Goal: Task Accomplishment & Management: Use online tool/utility

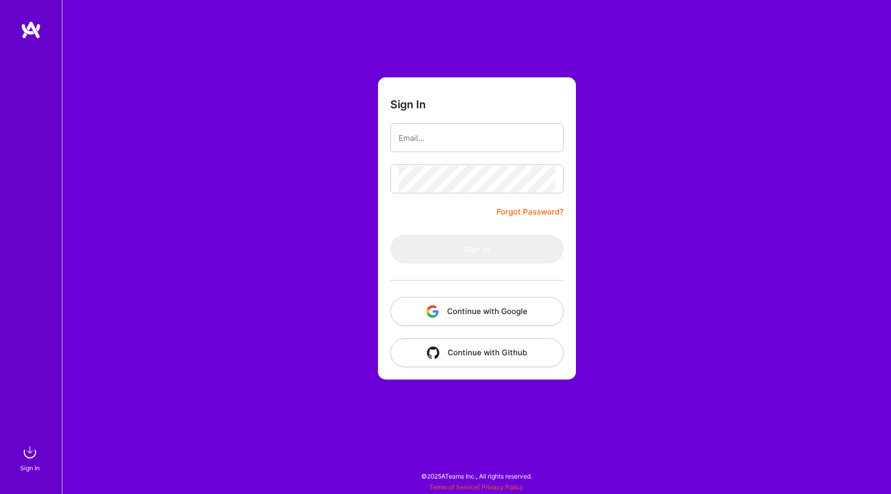
click at [506, 313] on button "Continue with Google" at bounding box center [476, 311] width 173 height 29
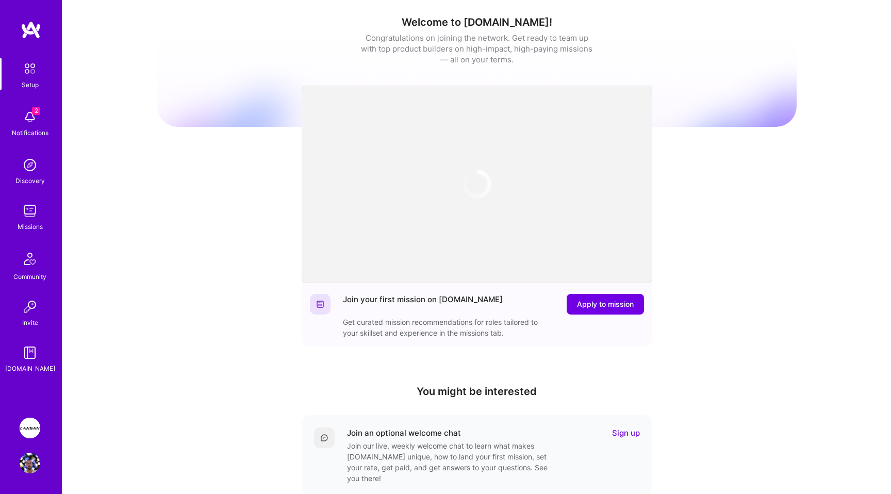
click at [32, 115] on img at bounding box center [30, 117] width 21 height 21
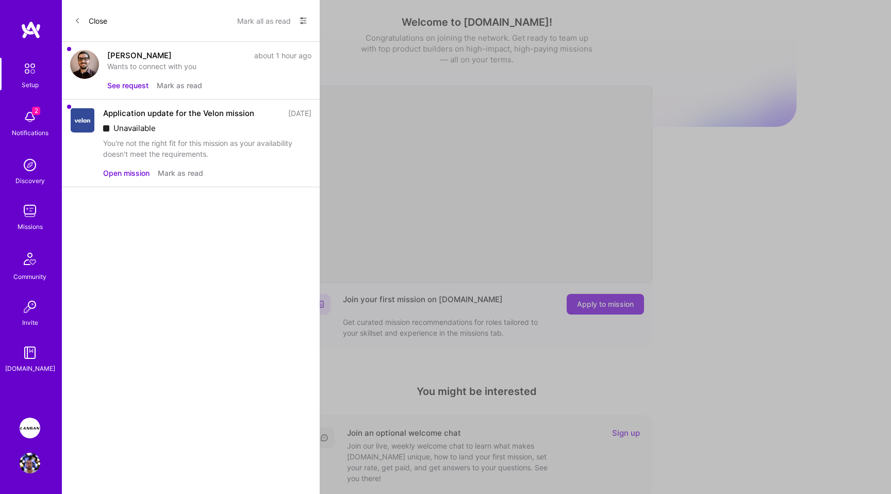
click at [131, 87] on button "See request" at bounding box center [127, 85] width 41 height 11
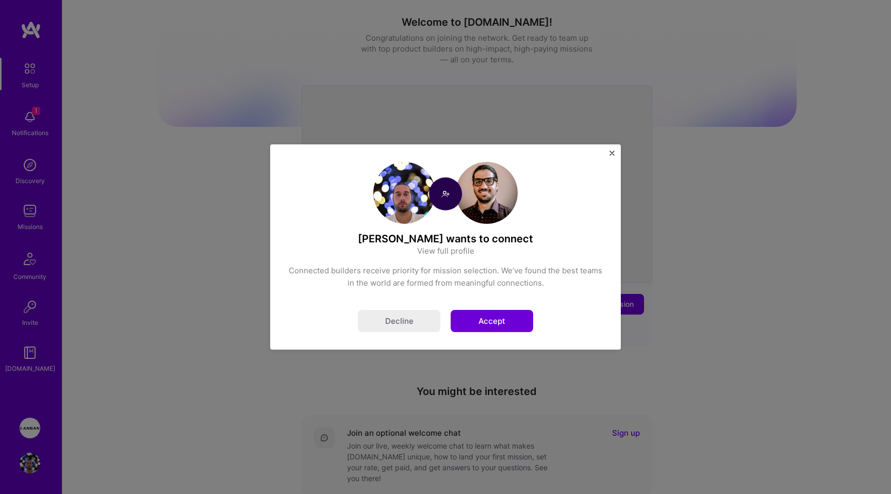
click at [503, 320] on button "Accept" at bounding box center [492, 321] width 83 height 22
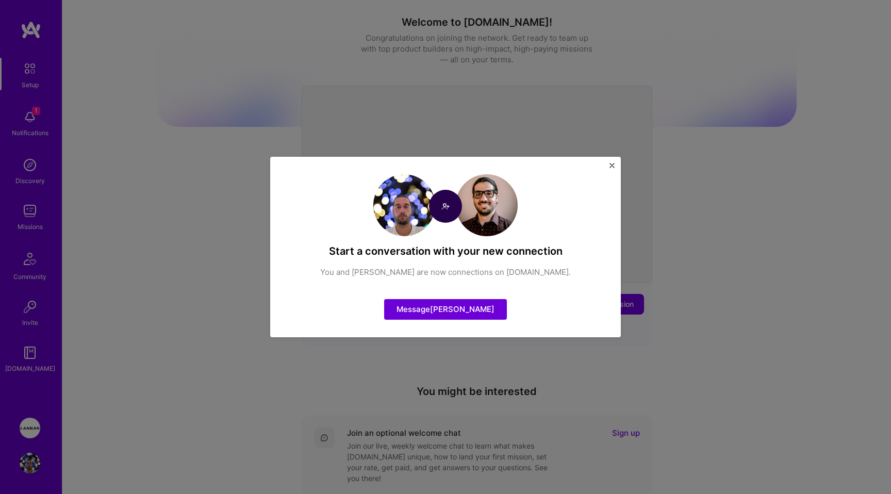
click at [609, 161] on div "Start a conversation with your new connection You and [PERSON_NAME] are now con…" at bounding box center [445, 247] width 351 height 181
click at [614, 165] on img "Close" at bounding box center [612, 165] width 5 height 5
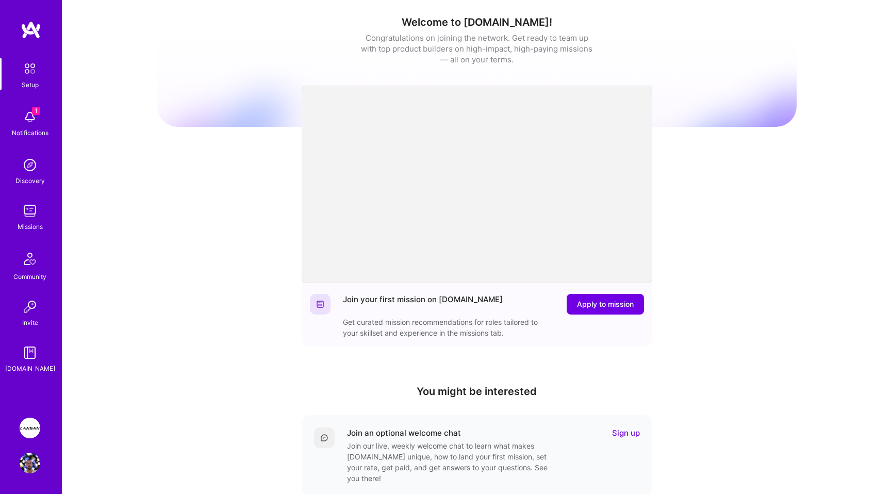
click at [27, 405] on div "Setup 1 Notifications Discovery Missions Community Invite [DOMAIN_NAME] [PERSON…" at bounding box center [31, 247] width 62 height 494
click at [27, 410] on div "Setup 1 Notifications Discovery Missions Community Invite [DOMAIN_NAME] [PERSON…" at bounding box center [31, 247] width 62 height 494
click at [27, 428] on img at bounding box center [30, 428] width 21 height 21
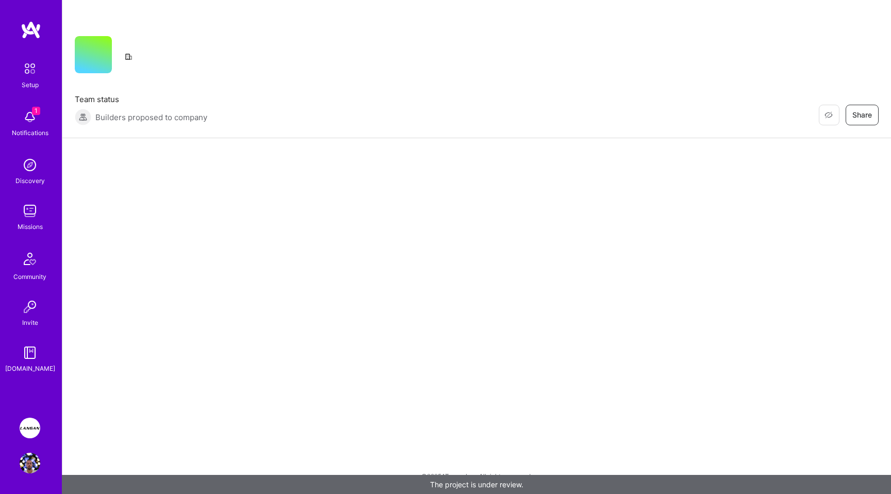
click at [165, 109] on div "Builders proposed to company" at bounding box center [141, 117] width 133 height 17
click at [185, 124] on div "Builders proposed to company" at bounding box center [141, 117] width 133 height 17
click at [29, 428] on img at bounding box center [30, 428] width 21 height 21
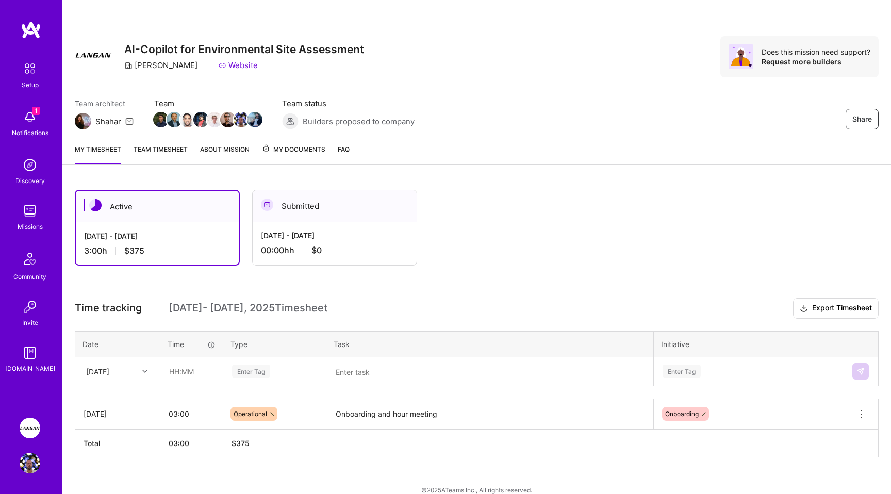
click at [165, 153] on link "Team timesheet" at bounding box center [161, 154] width 54 height 21
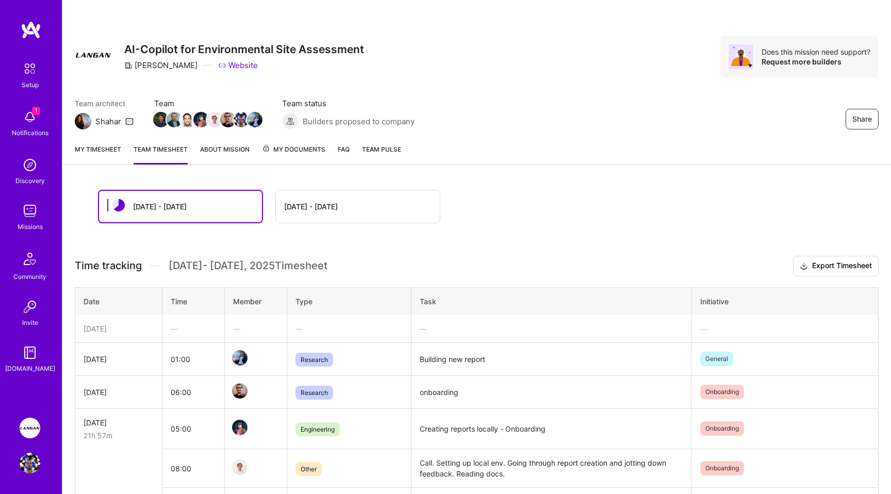
click at [90, 149] on link "My timesheet" at bounding box center [98, 154] width 46 height 21
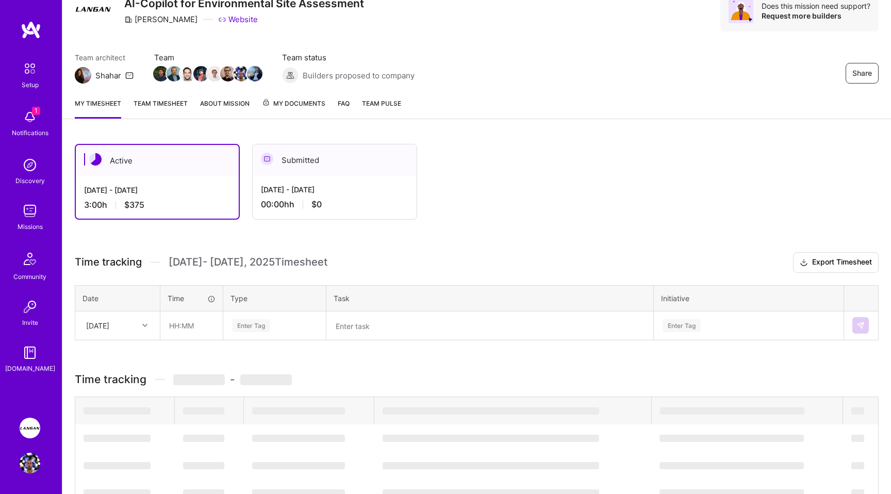
scroll to position [13, 0]
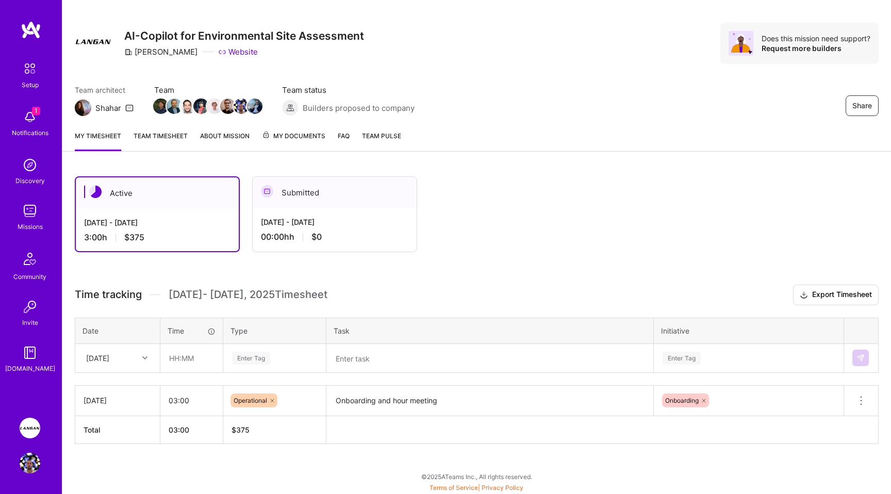
click at [143, 221] on div "[DATE] - [DATE]" at bounding box center [157, 222] width 146 height 11
click at [109, 358] on div "[DATE]" at bounding box center [97, 358] width 23 height 11
click at [109, 357] on div "[DATE]" at bounding box center [97, 358] width 23 height 11
click at [109, 353] on div "[DATE]" at bounding box center [97, 358] width 23 height 11
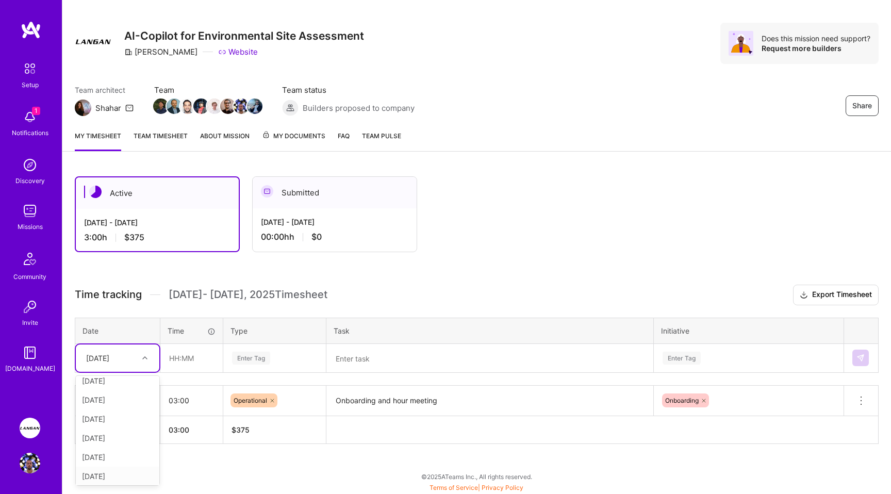
click at [113, 475] on div "[DATE]" at bounding box center [118, 476] width 84 height 19
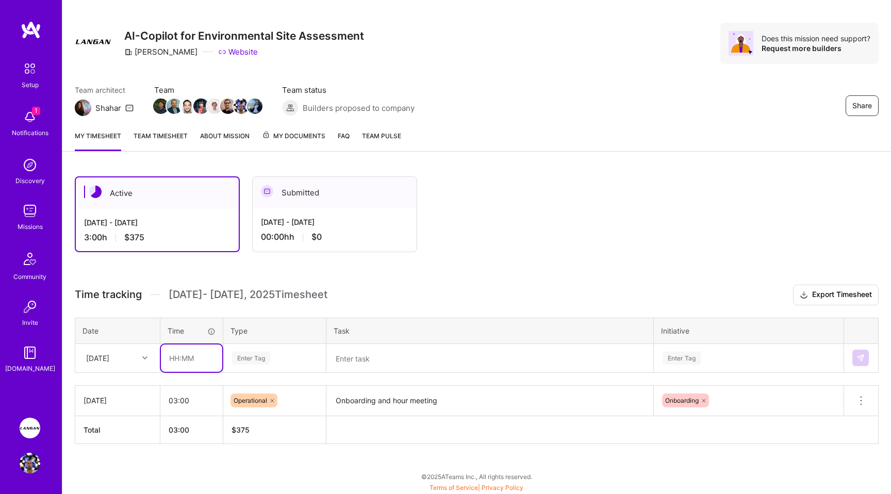
click at [192, 360] on input "text" at bounding box center [191, 358] width 61 height 27
type input "08:00"
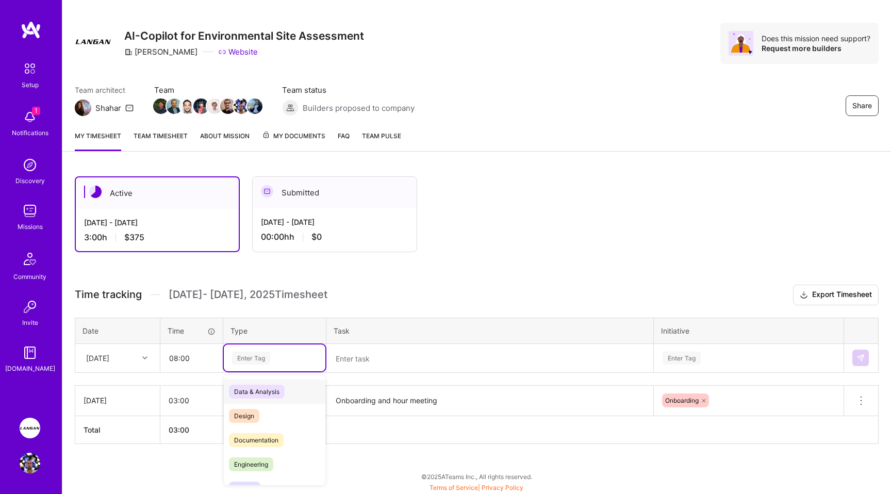
click at [262, 363] on div "Enter Tag" at bounding box center [251, 358] width 38 height 16
type input "op"
click at [266, 396] on span "Operational" at bounding box center [251, 392] width 44 height 14
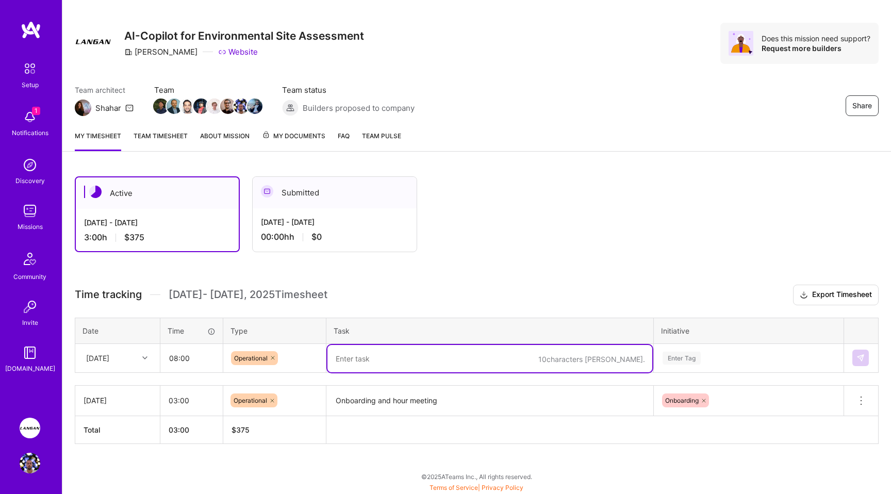
click at [400, 365] on textarea at bounding box center [490, 358] width 325 height 27
type textarea "More onboarding, deploy locally and run first report + notes"
click at [696, 348] on div "Enter Tag" at bounding box center [749, 357] width 189 height 27
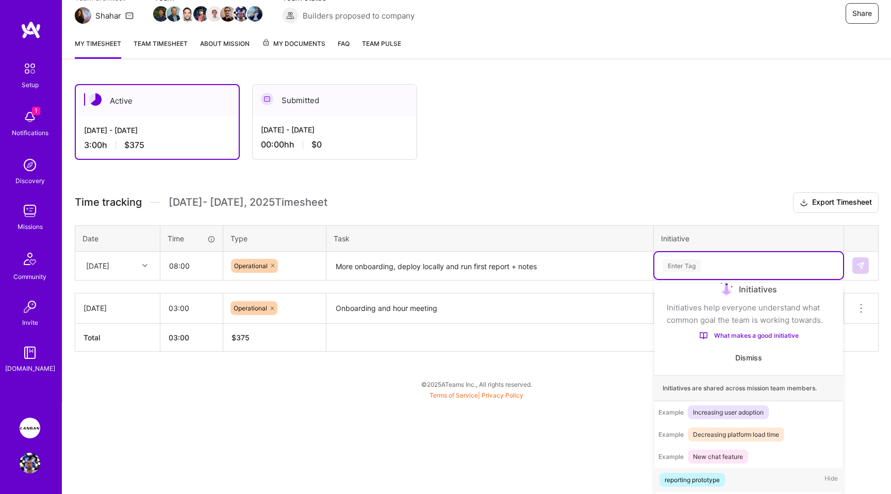
scroll to position [17, 0]
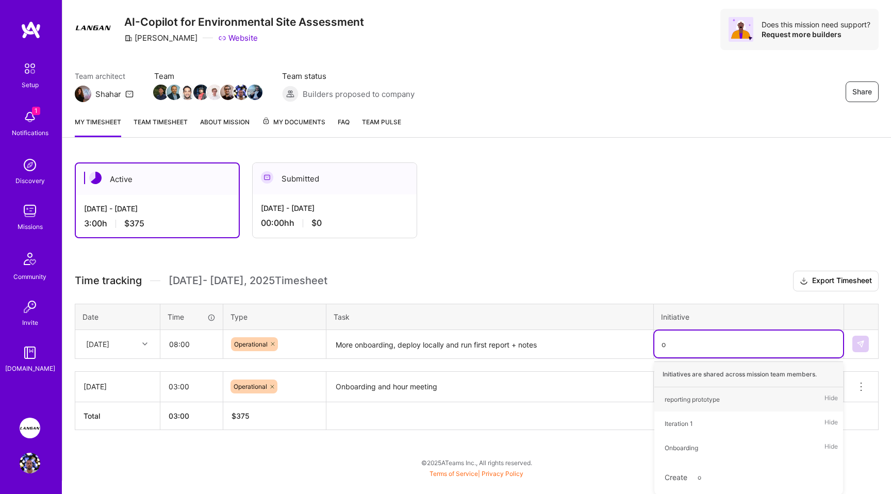
type input "on"
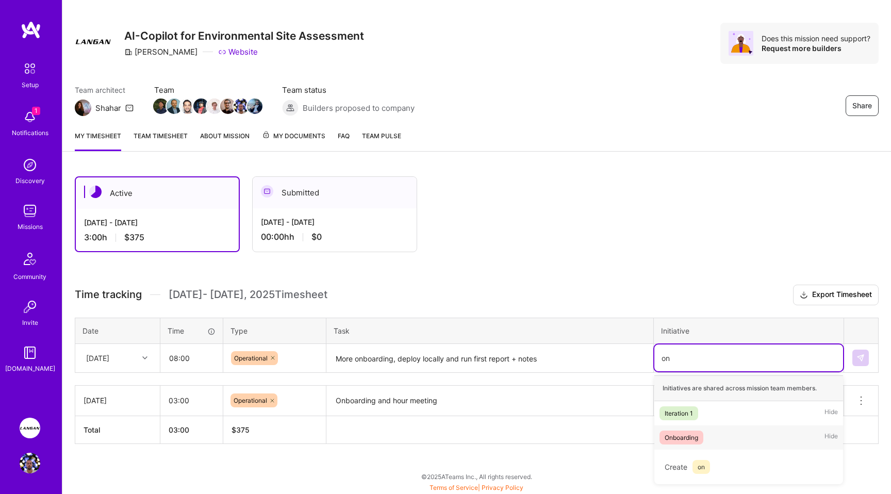
click at [683, 440] on div "Onboarding" at bounding box center [682, 437] width 34 height 11
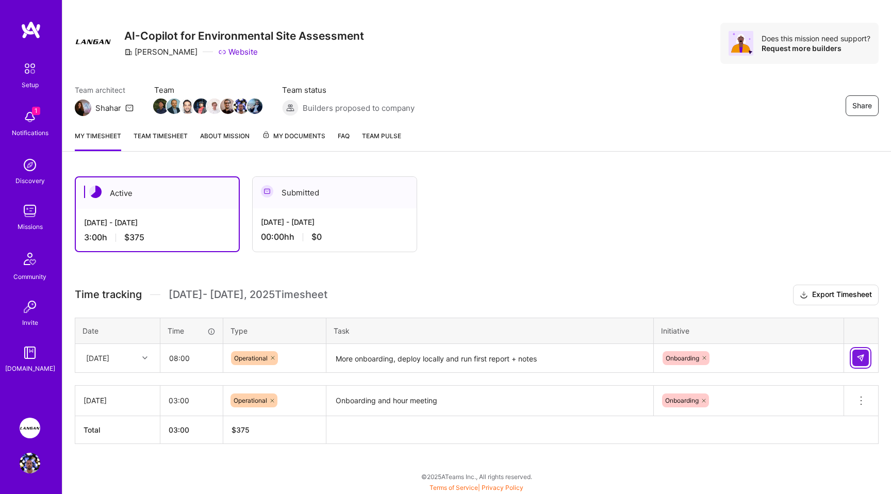
click at [860, 354] on img at bounding box center [861, 358] width 8 height 8
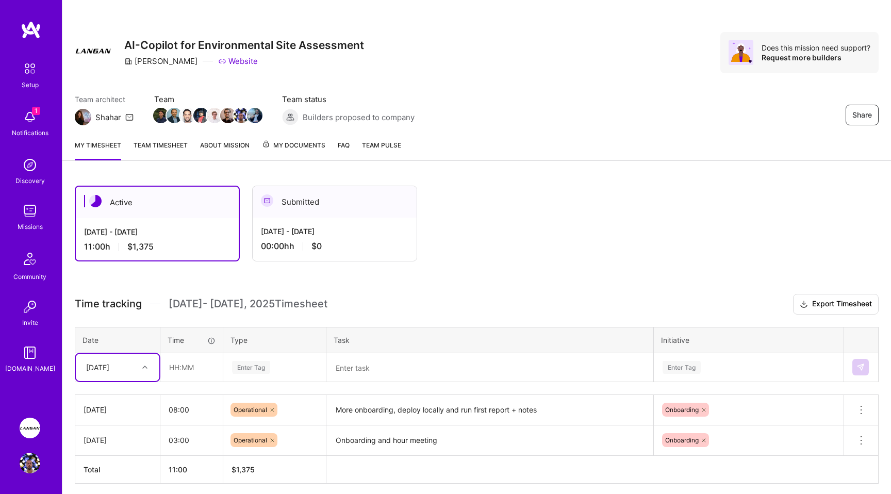
scroll to position [3, 0]
click at [154, 141] on link "Team timesheet" at bounding box center [161, 151] width 54 height 21
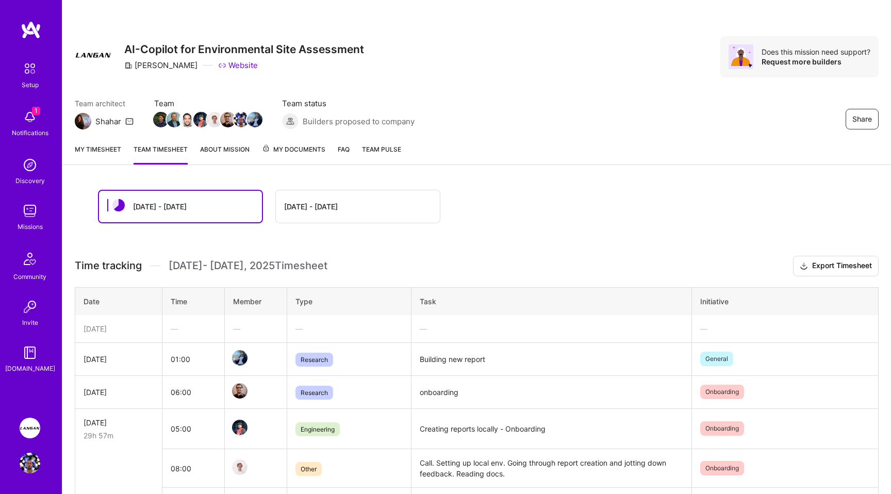
click at [148, 149] on link "Team timesheet" at bounding box center [161, 154] width 54 height 21
